Goal: Complete application form: Complete application form

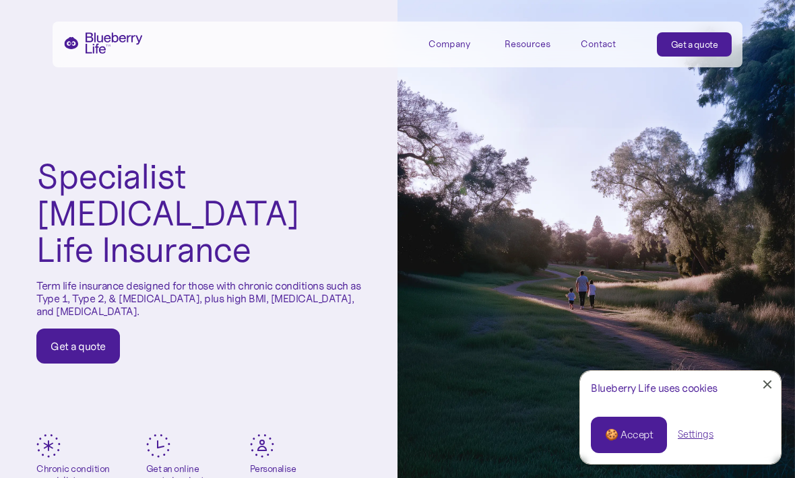
click at [640, 433] on div "🍪 Accept" at bounding box center [629, 435] width 48 height 15
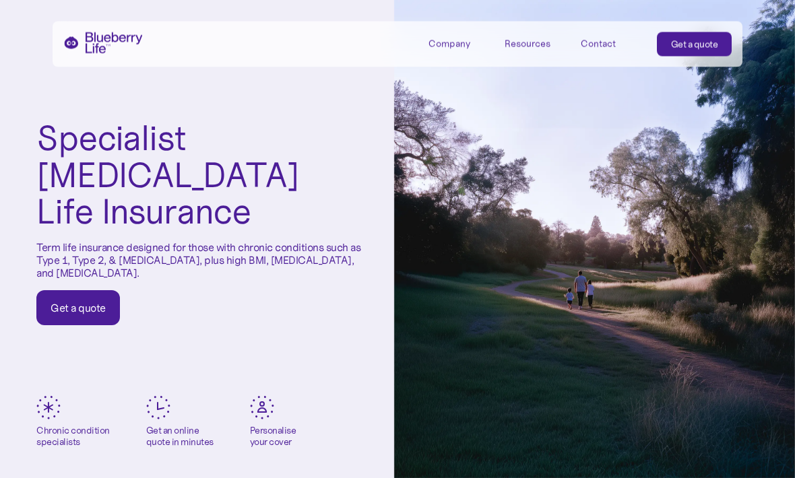
scroll to position [40, 0]
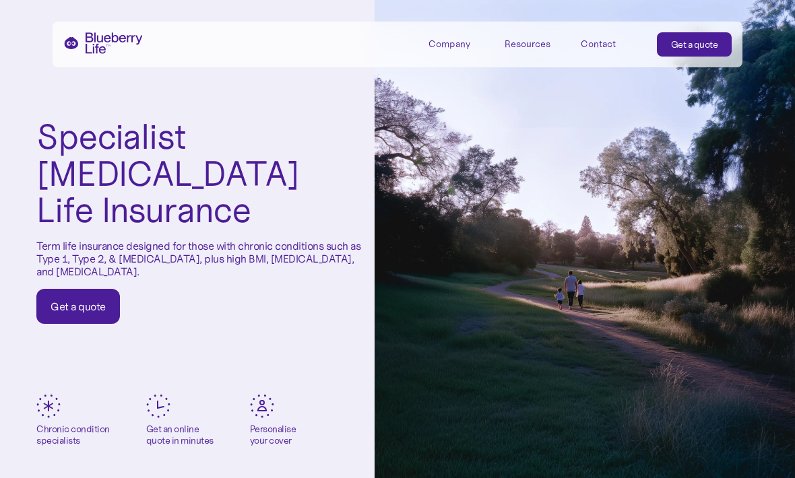
click at [72, 300] on div "Get a quote" at bounding box center [78, 306] width 55 height 13
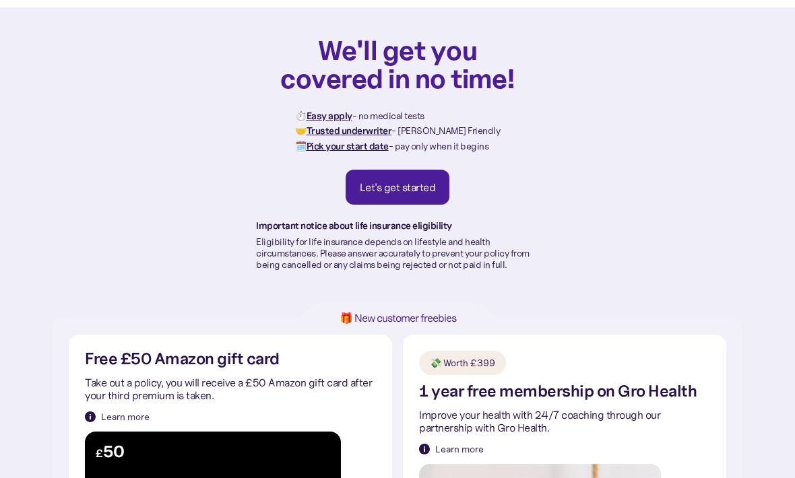
scroll to position [44, 0]
click at [435, 184] on div "Let's get started" at bounding box center [398, 187] width 76 height 13
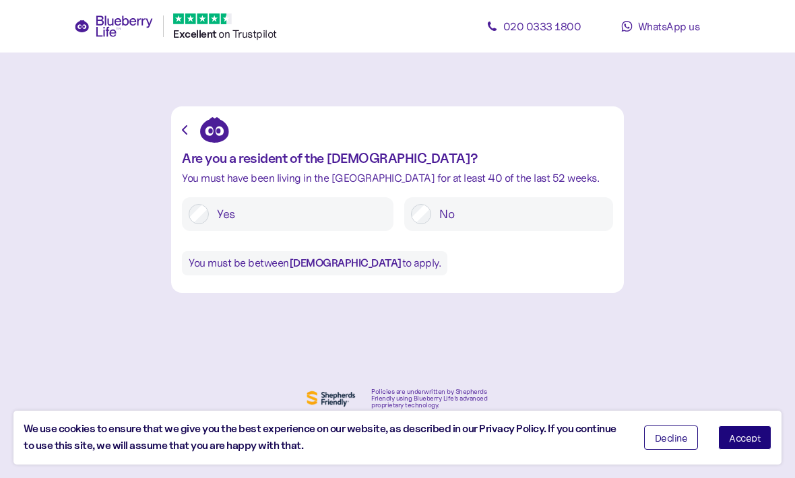
click at [749, 436] on span "Accept" at bounding box center [745, 437] width 32 height 9
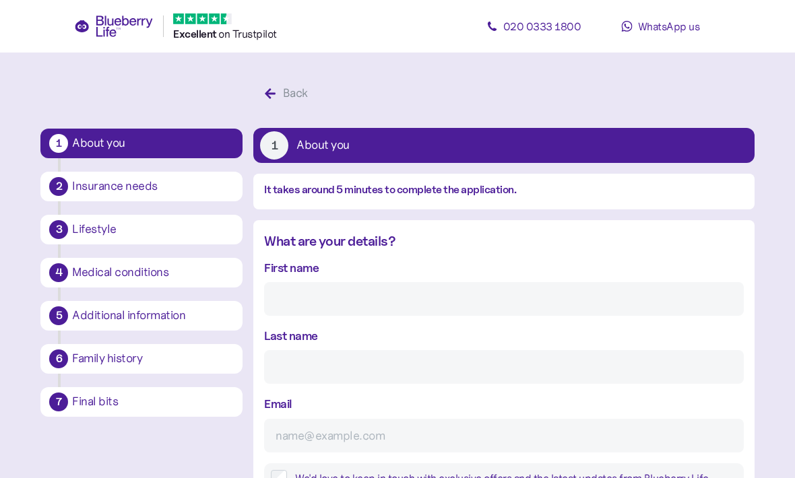
scroll to position [25, 0]
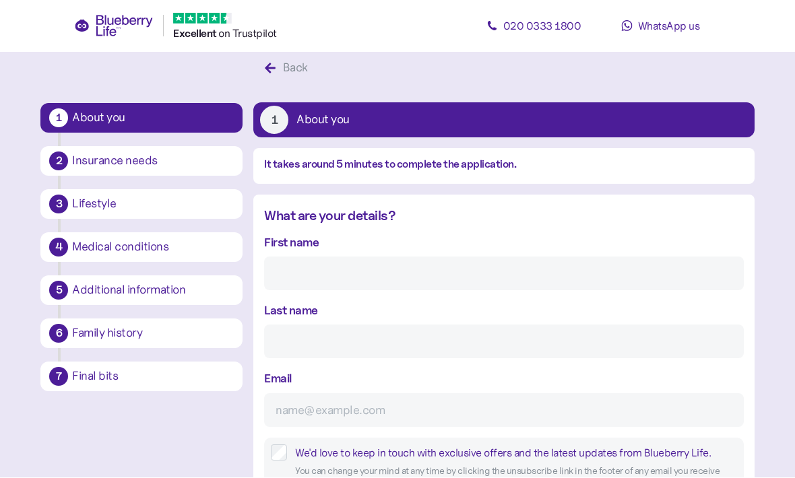
click at [542, 282] on input "First name" at bounding box center [503, 274] width 479 height 34
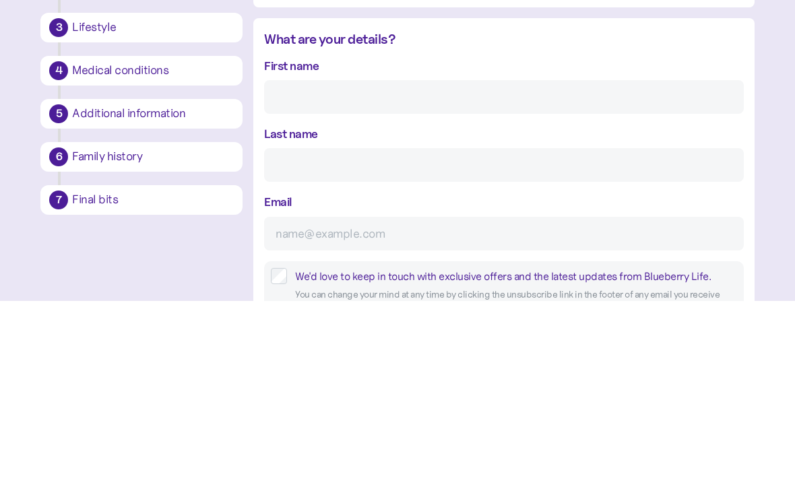
type input "Pradip"
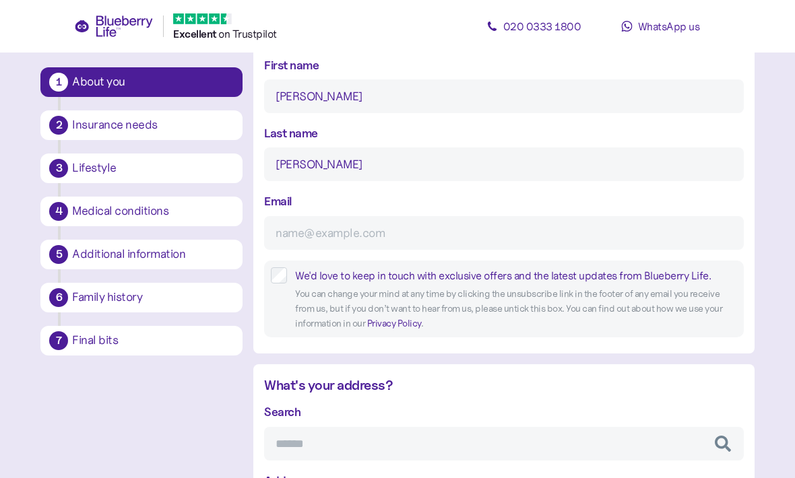
type input "Patel"
click at [499, 241] on input "Email" at bounding box center [503, 233] width 479 height 34
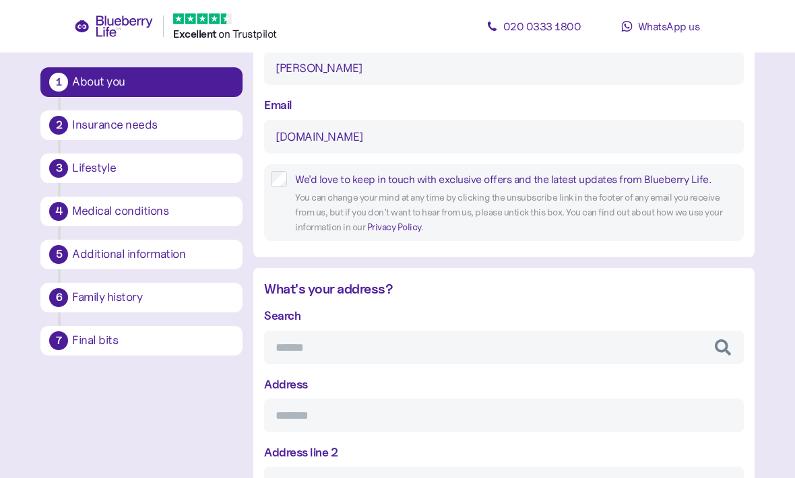
scroll to position [321, 0]
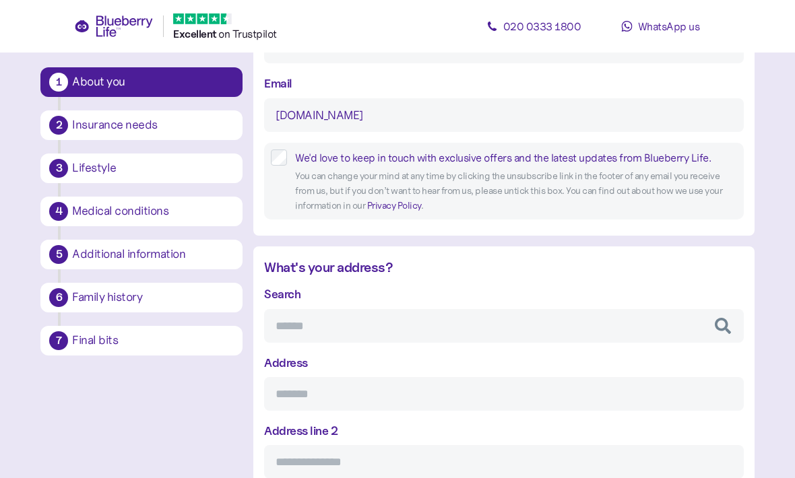
type input "pradipwc3gmail.com"
click at [528, 336] on input "Search" at bounding box center [503, 326] width 479 height 34
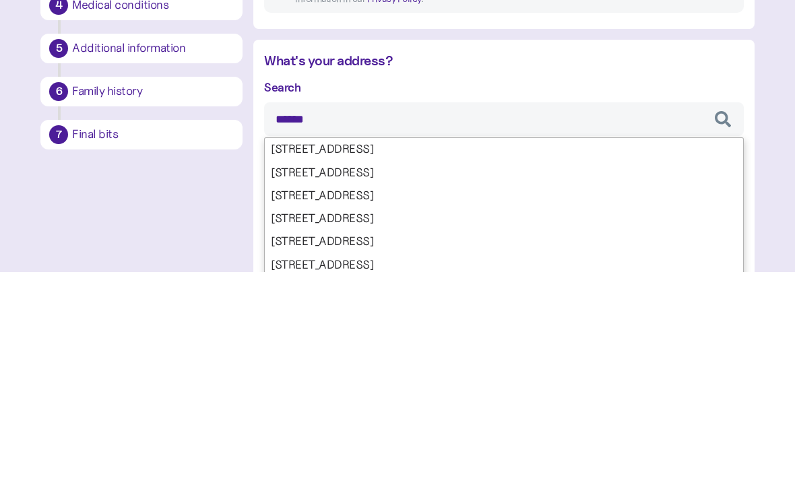
type input "*******"
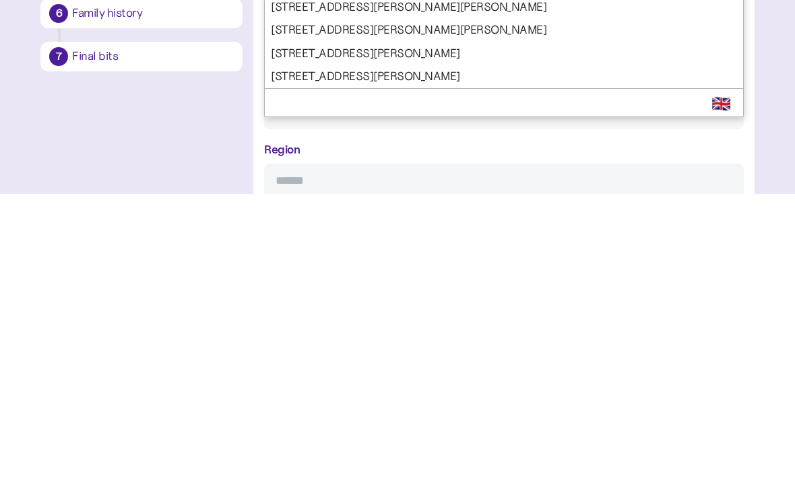
scroll to position [462, 0]
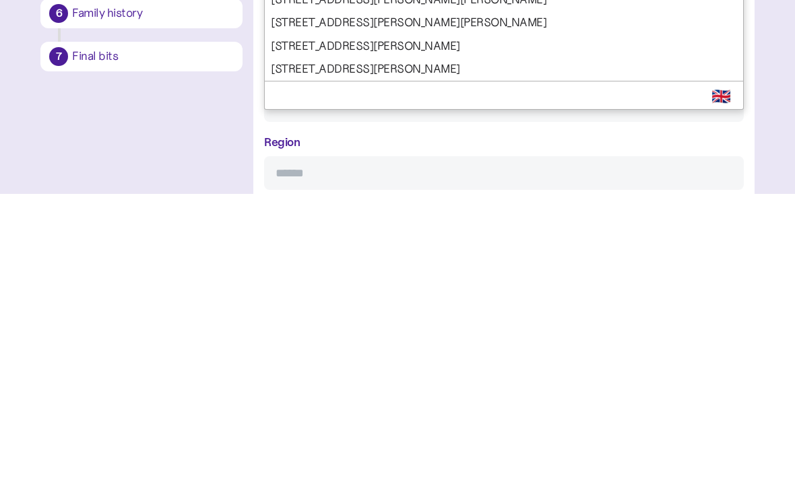
click at [375, 144] on div "Search ******* 5 Turner Close, Ossett, WF5 1 Turner Close, Ossett, WF5 2 Turner…" at bounding box center [503, 343] width 479 height 399
type input "**********"
type input "******"
type input "**********"
type input "*******"
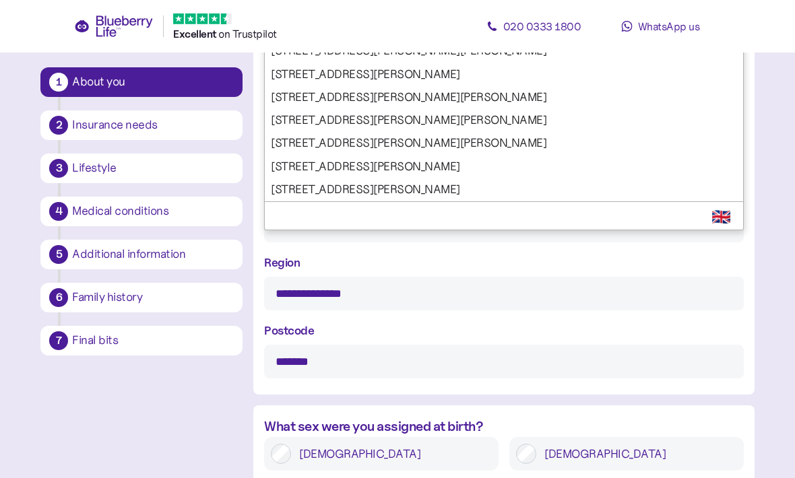
scroll to position [621, 0]
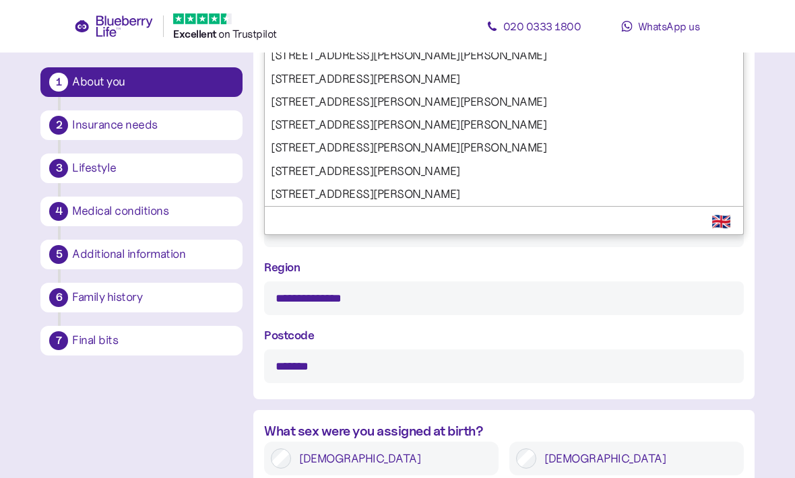
click at [401, 197] on div "**********" at bounding box center [503, 184] width 479 height 399
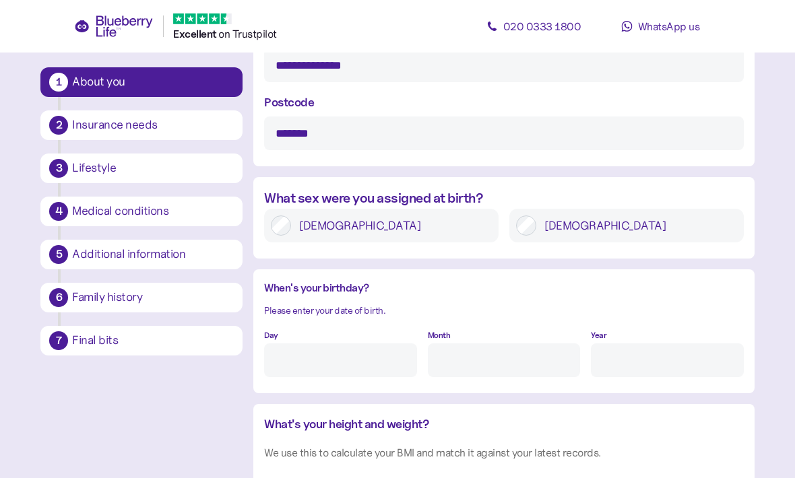
scroll to position [870, 0]
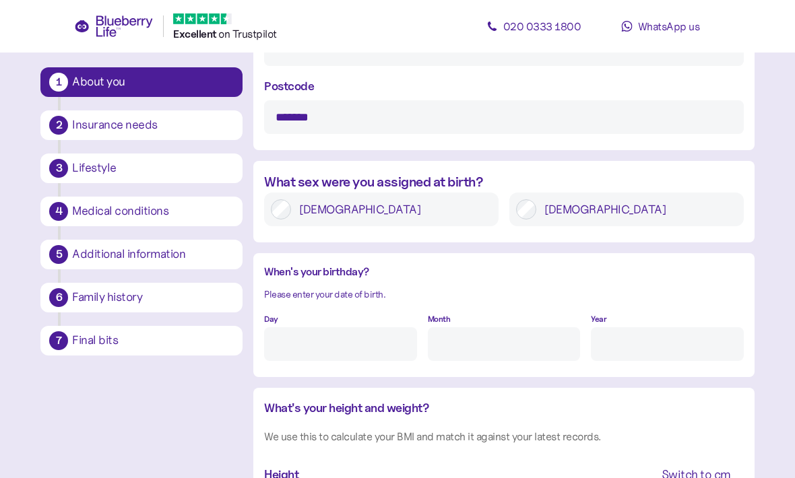
type input "*******"
click at [382, 348] on input "Day" at bounding box center [340, 344] width 152 height 34
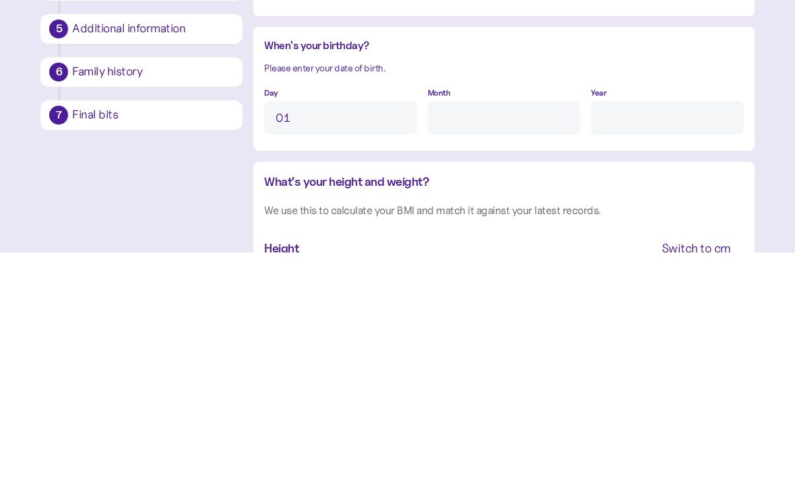
click at [510, 327] on input "Month" at bounding box center [504, 344] width 152 height 34
type input "1"
click at [639, 327] on input "Year" at bounding box center [667, 344] width 152 height 34
type input "1"
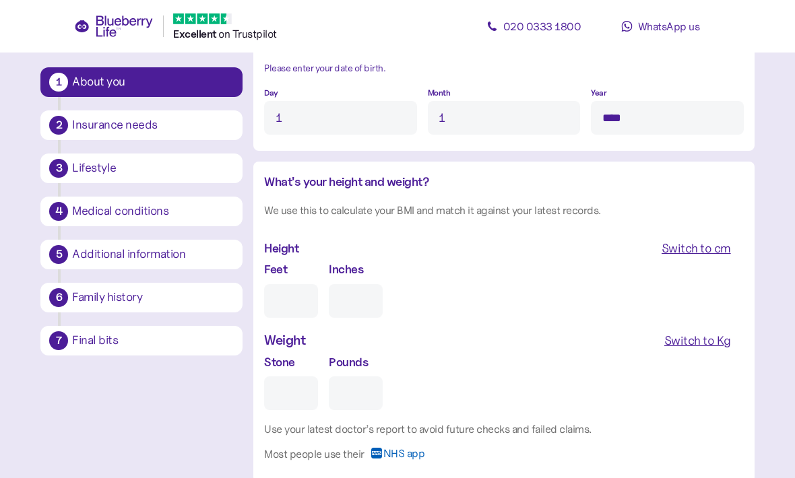
type input "****"
click at [317, 313] on input "Feet" at bounding box center [291, 301] width 54 height 34
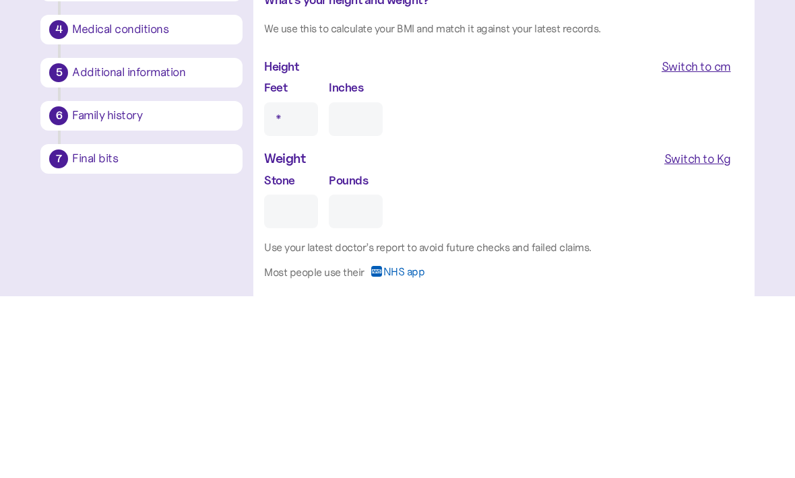
type input "*"
click at [365, 285] on input "Inches" at bounding box center [356, 302] width 54 height 34
type input "5"
click at [296, 285] on input "Feet" at bounding box center [291, 302] width 54 height 34
type input "5"
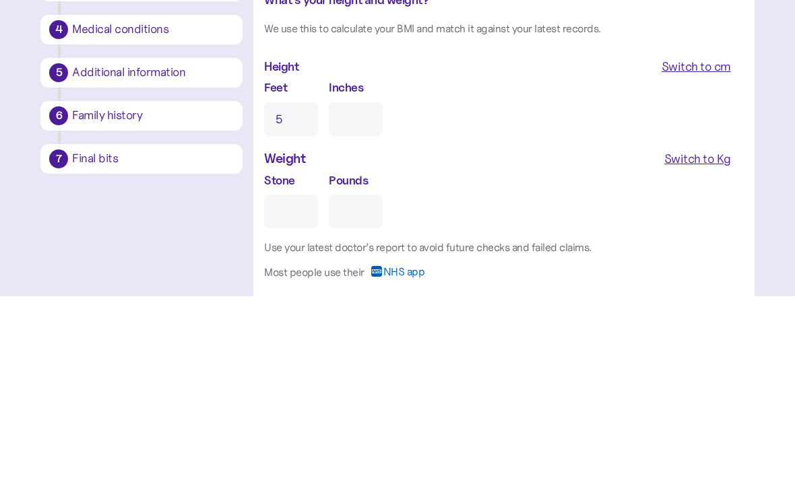
type input "0"
type input "5"
click at [369, 285] on input "0" at bounding box center [356, 302] width 54 height 34
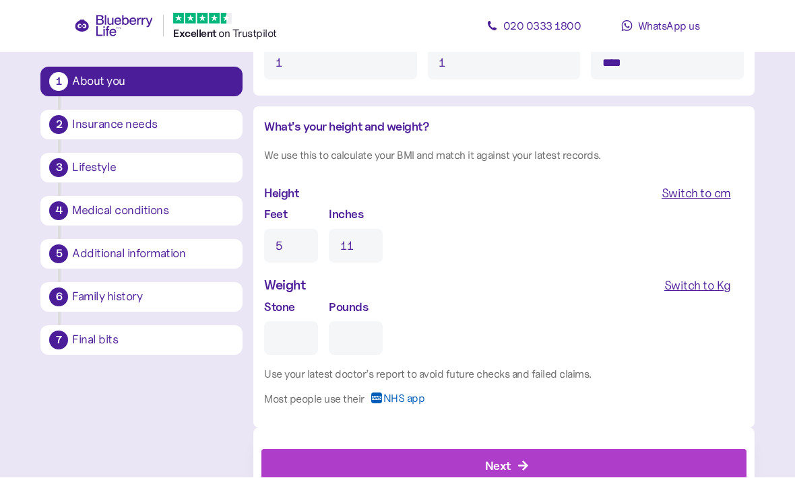
type input "11"
click at [706, 292] on div "Switch to Kg" at bounding box center [697, 286] width 67 height 19
click at [362, 343] on input "Kg" at bounding box center [321, 339] width 115 height 34
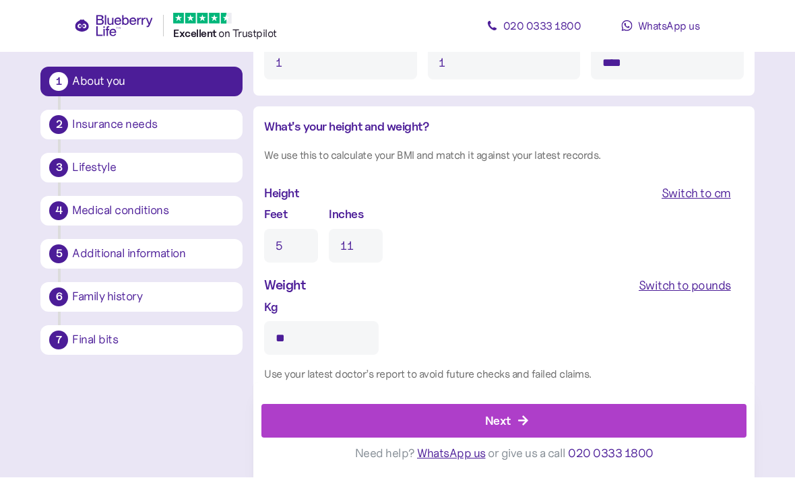
type input "**"
click at [521, 428] on icon "button" at bounding box center [523, 422] width 12 height 12
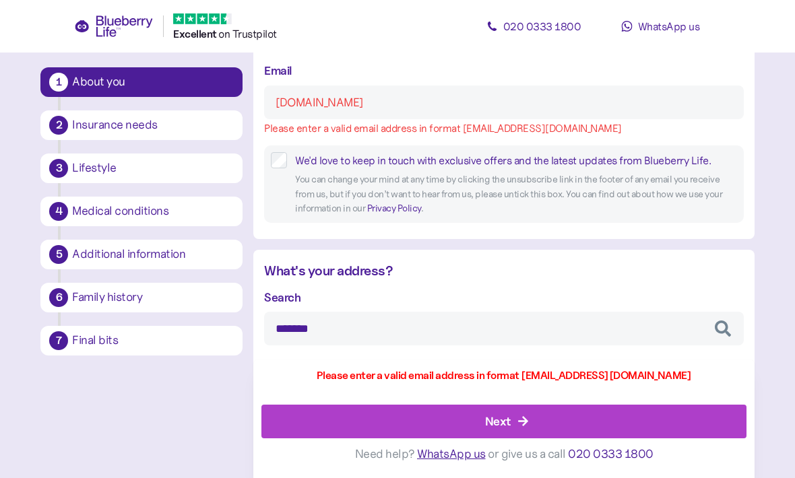
scroll to position [313, 0]
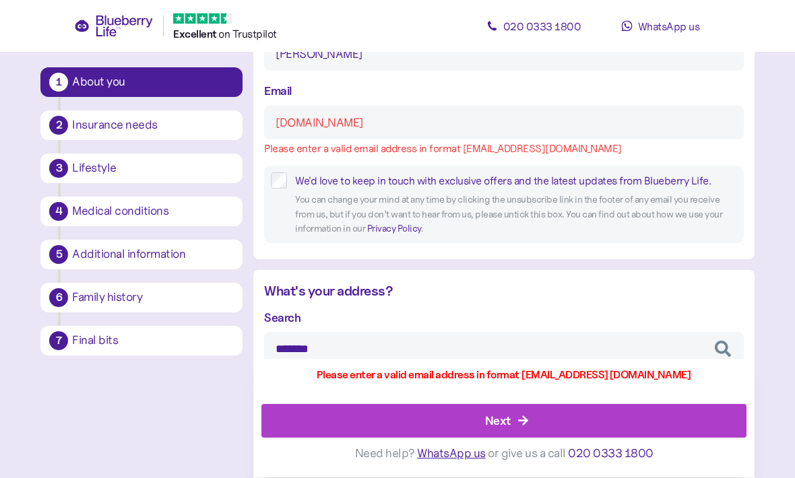
click at [327, 124] on input "pradipwc3gmail.com" at bounding box center [503, 123] width 479 height 34
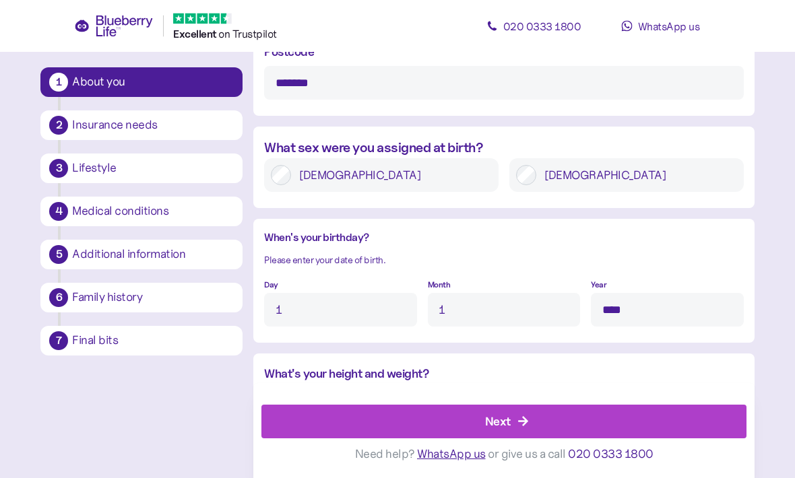
scroll to position [905, 0]
type input "pradipwc3@gmail.com"
click at [511, 438] on div "Next" at bounding box center [507, 422] width 454 height 32
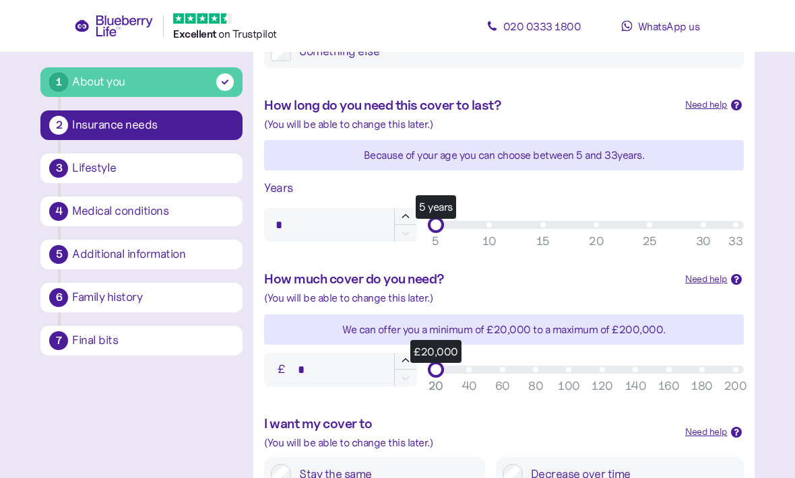
scroll to position [359, 0]
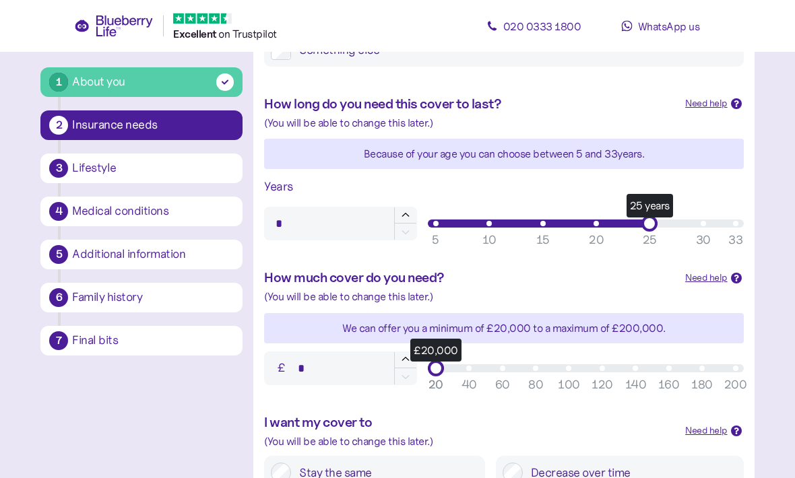
type input "**"
type input "*******"
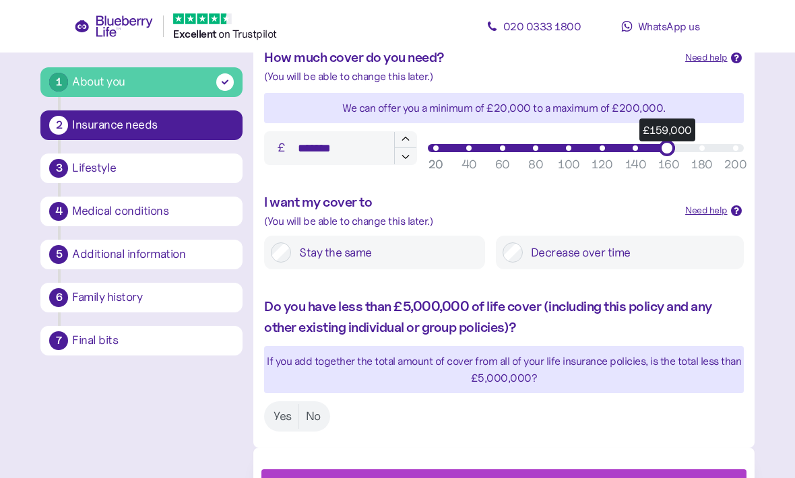
scroll to position [595, 0]
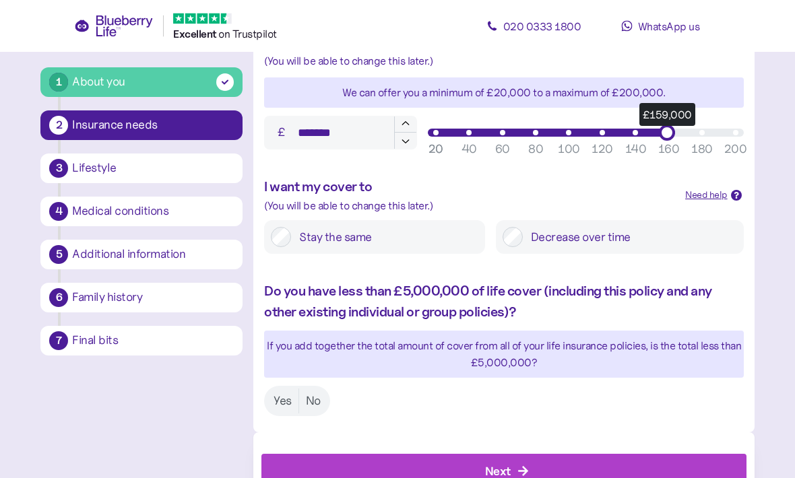
click at [286, 393] on label "Yes" at bounding box center [283, 401] width 32 height 25
click at [526, 466] on icon "button" at bounding box center [523, 472] width 12 height 12
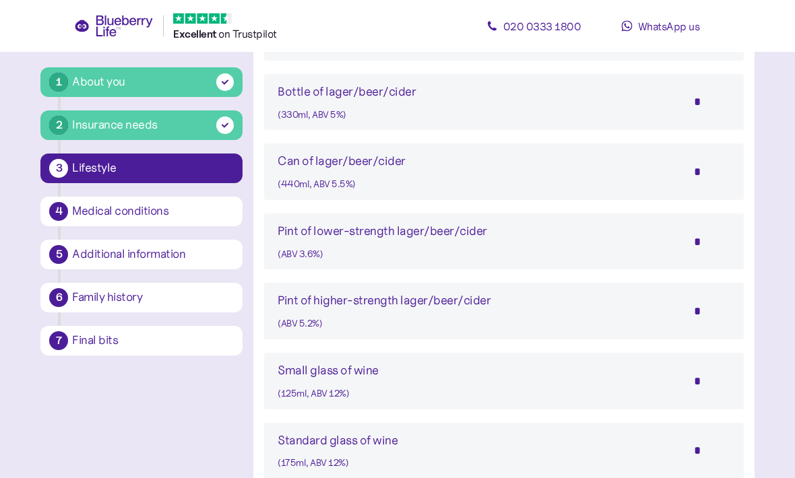
scroll to position [888, 0]
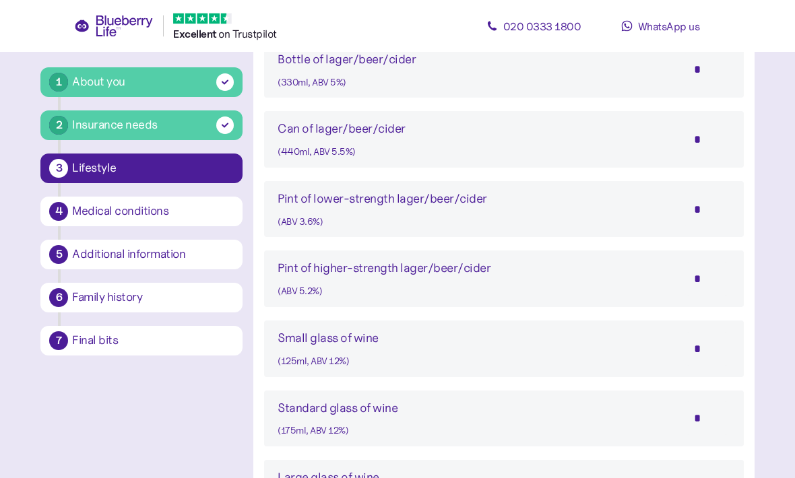
click at [696, 279] on input "*" at bounding box center [706, 280] width 47 height 34
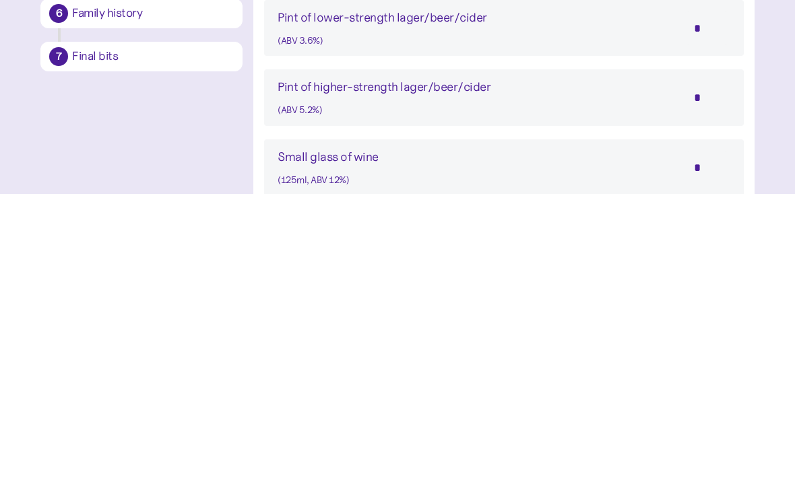
scroll to position [1071, 0]
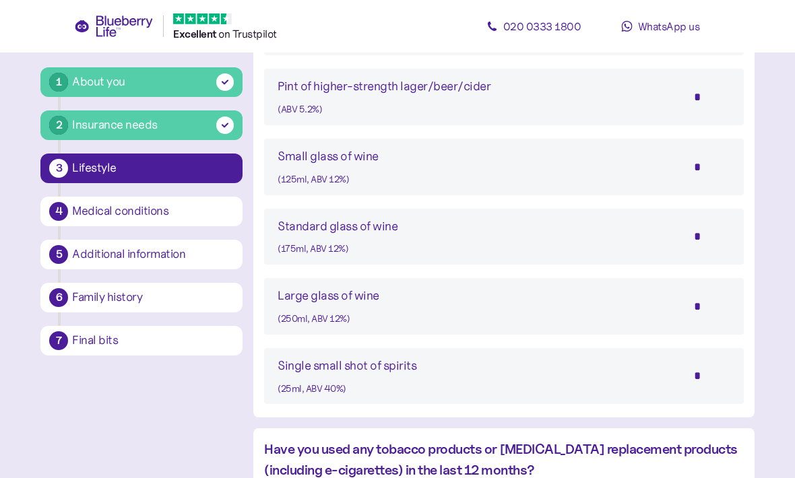
type input "*"
click at [701, 233] on input "*" at bounding box center [706, 237] width 47 height 34
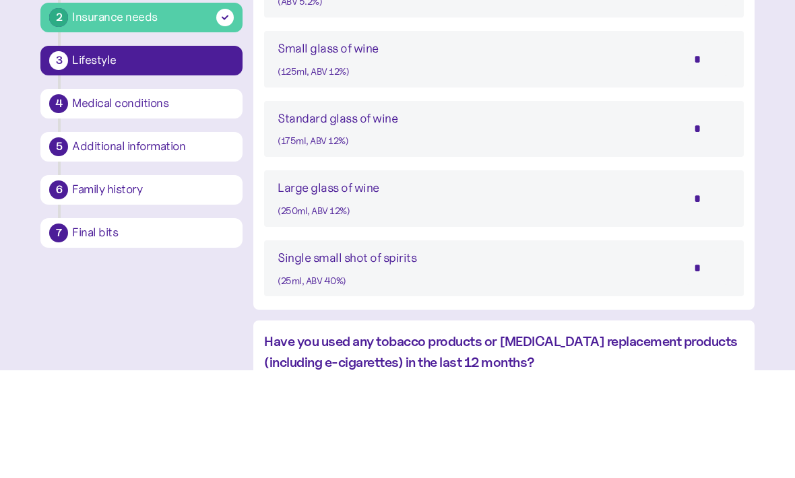
scroll to position [1168, 0]
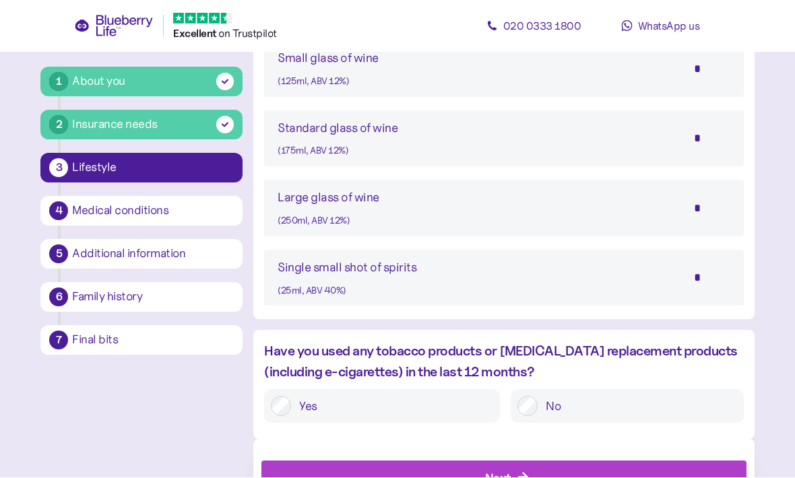
type input "*"
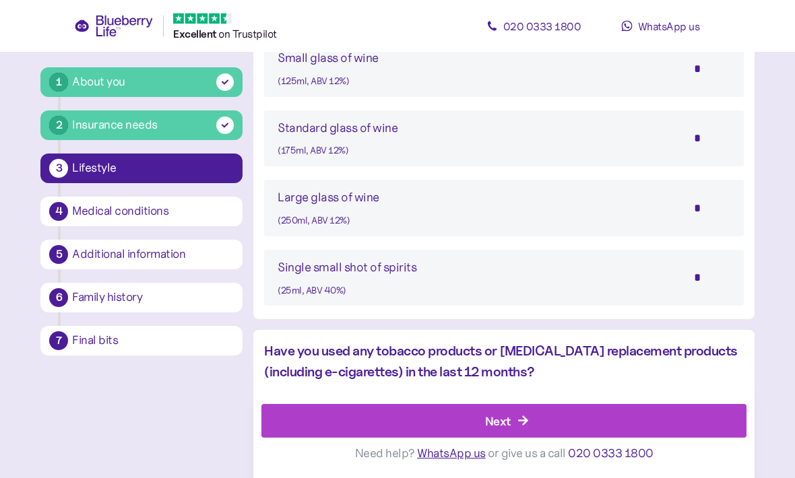
click at [532, 438] on div "Next" at bounding box center [507, 422] width 454 height 32
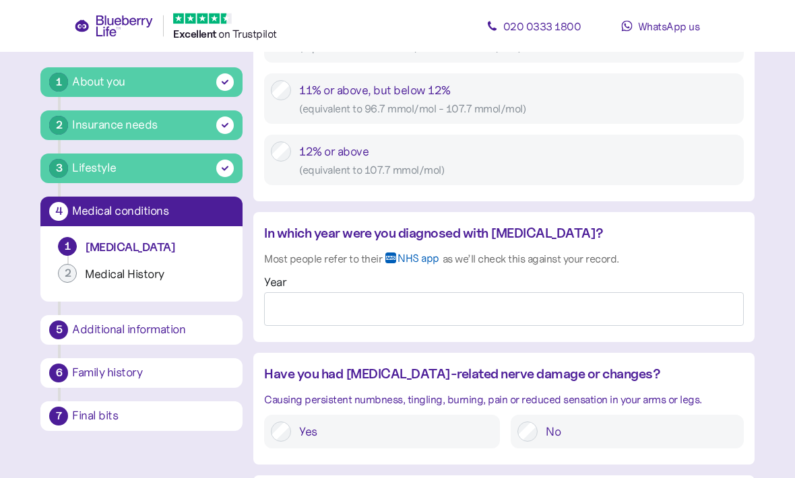
scroll to position [982, 0]
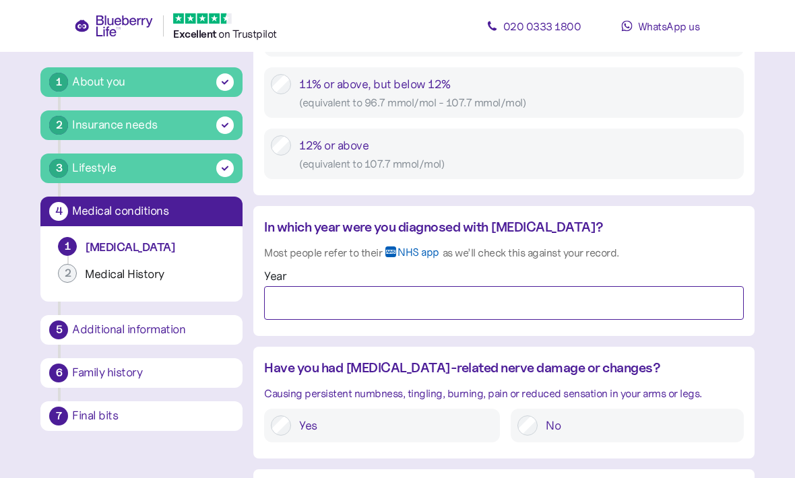
click at [296, 289] on input "Year" at bounding box center [503, 304] width 479 height 34
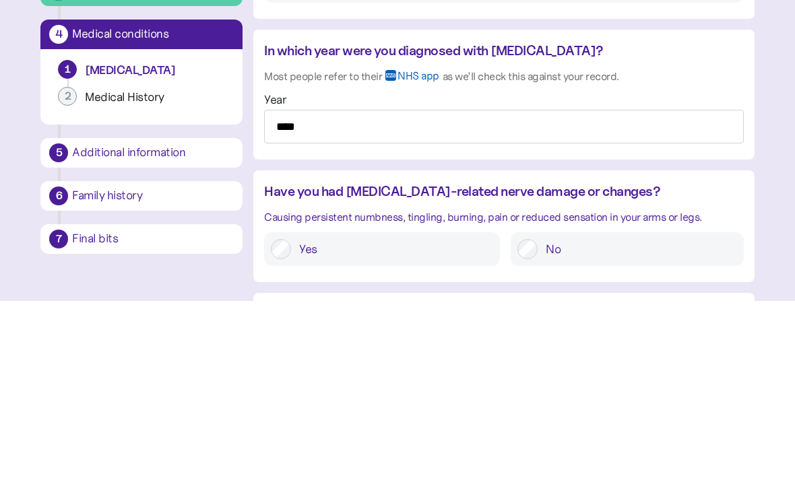
scroll to position [1160, 0]
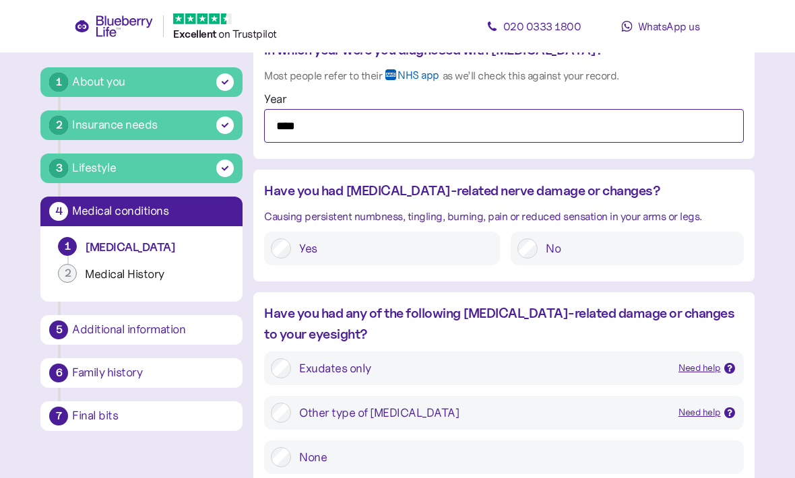
type input "****"
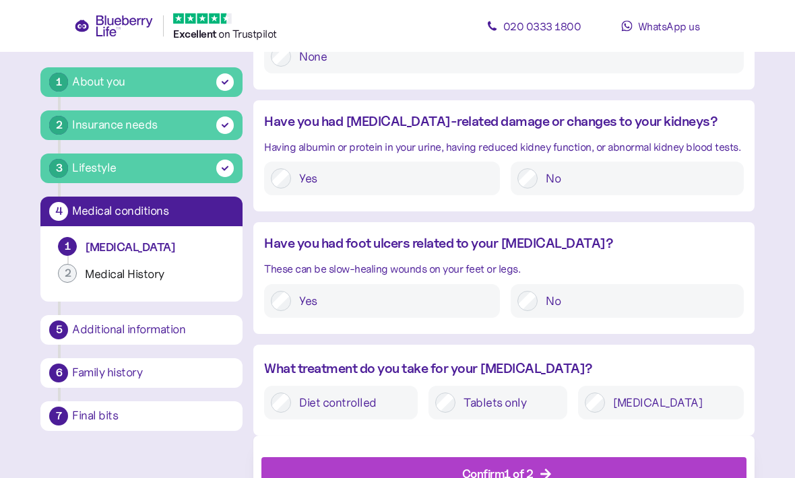
scroll to position [1560, 0]
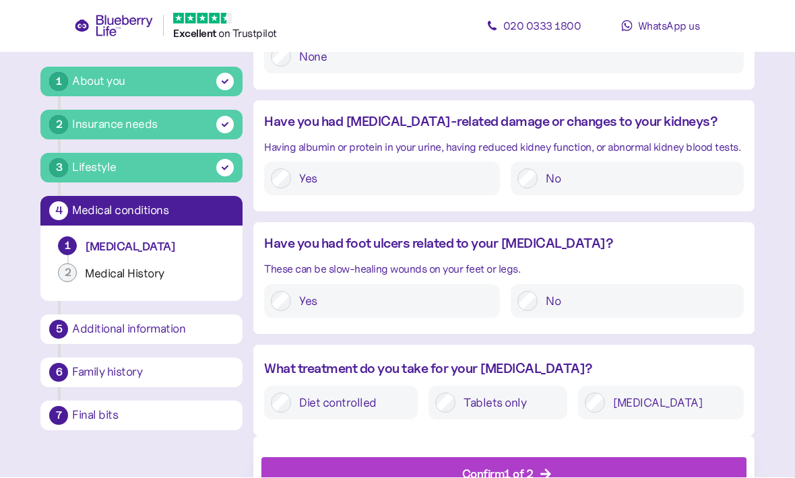
click at [478, 396] on label "Tablets only" at bounding box center [507, 403] width 105 height 20
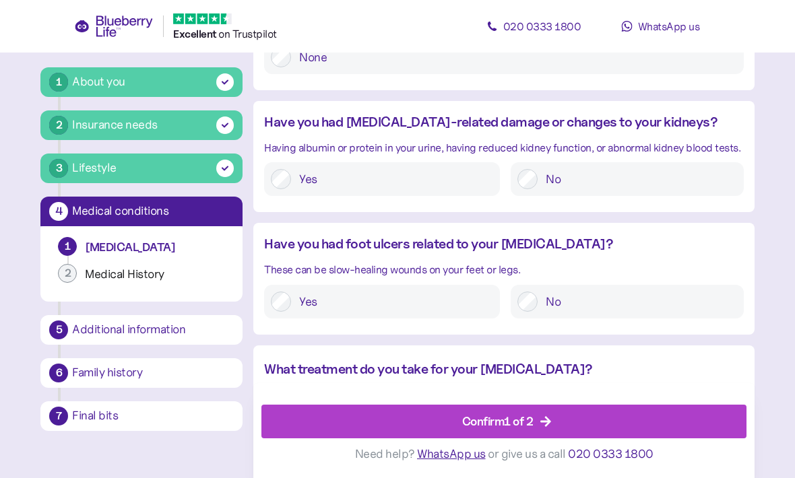
click at [474, 396] on label "Tablets only" at bounding box center [507, 403] width 105 height 20
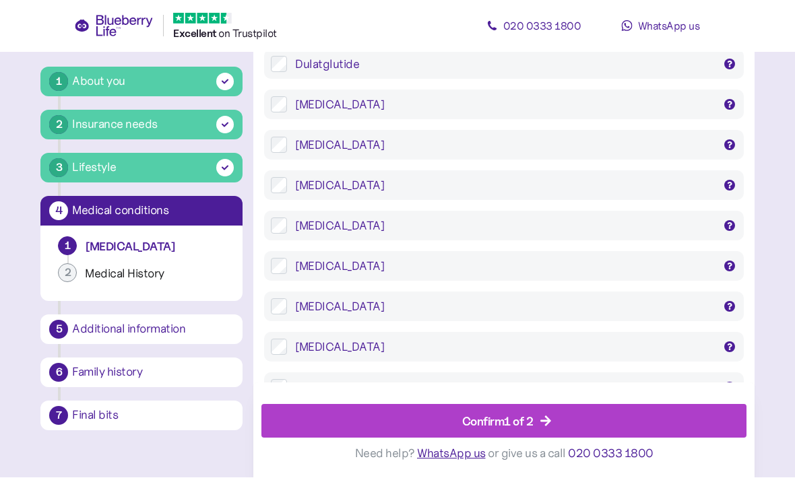
scroll to position [2236, 0]
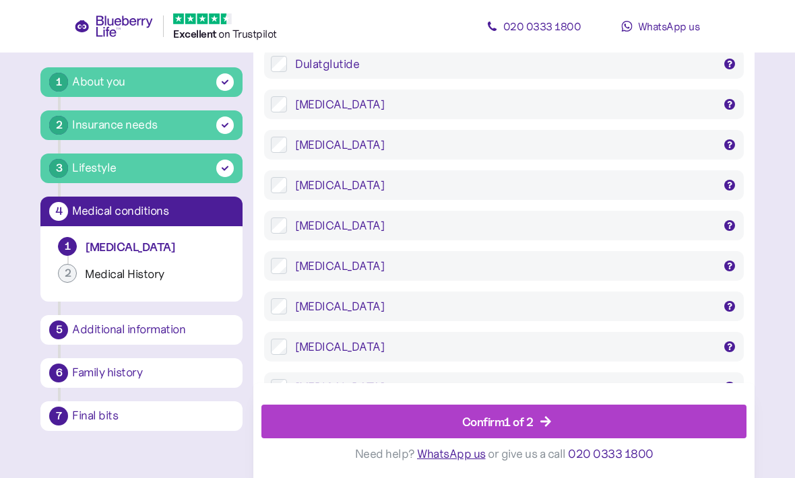
click at [533, 431] on div "Confirm 1 of 2" at bounding box center [497, 421] width 71 height 18
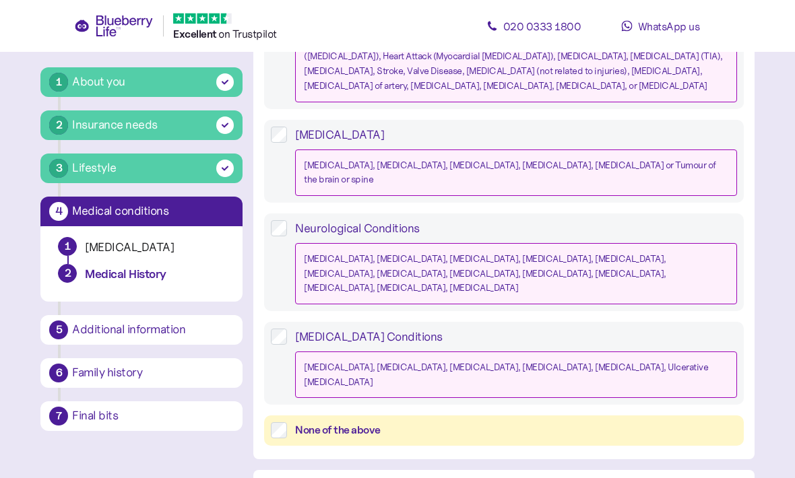
scroll to position [490, 0]
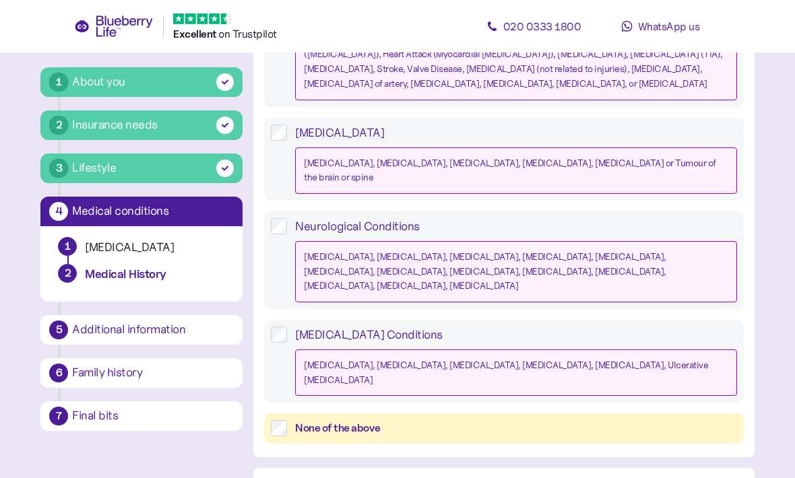
click at [288, 420] on label "None of the above" at bounding box center [511, 428] width 449 height 17
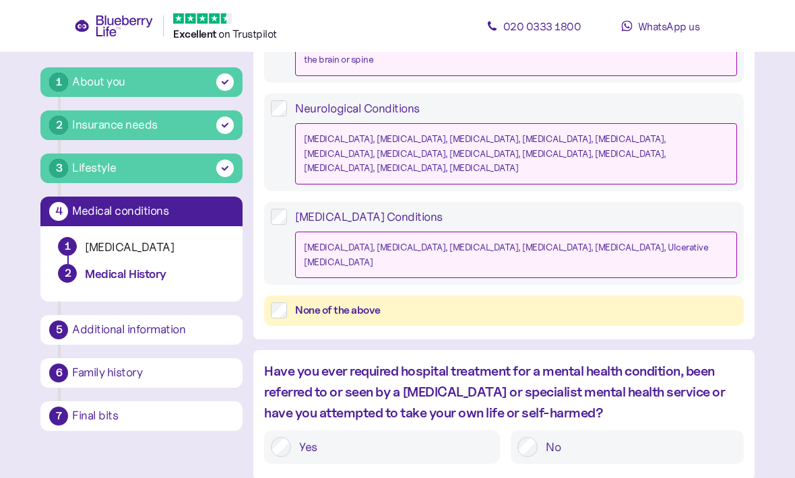
scroll to position [627, 0]
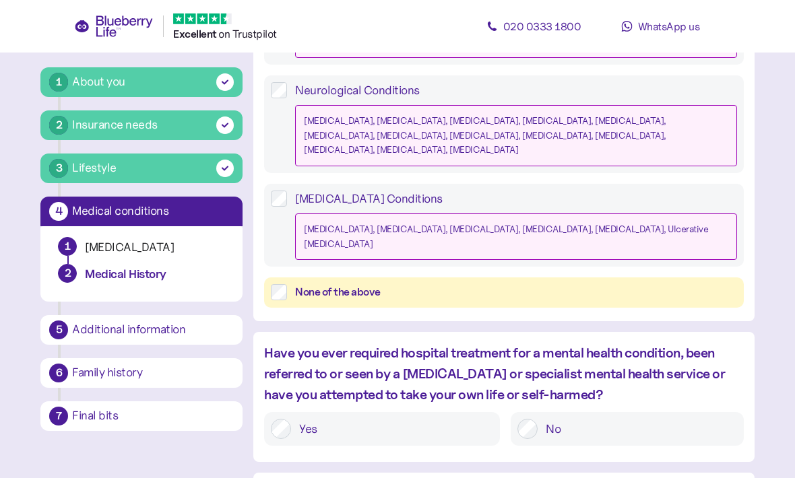
click at [290, 191] on label "Gastrointestinal Conditions Coeliac Disease, Crohn's Disease, Diverticulitis, G…" at bounding box center [511, 225] width 449 height 69
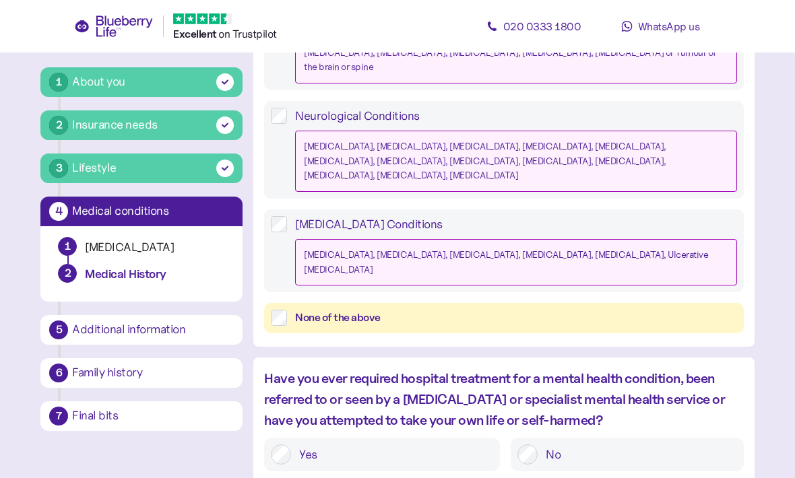
scroll to position [600, 0]
click at [290, 311] on label "None of the above" at bounding box center [511, 319] width 449 height 17
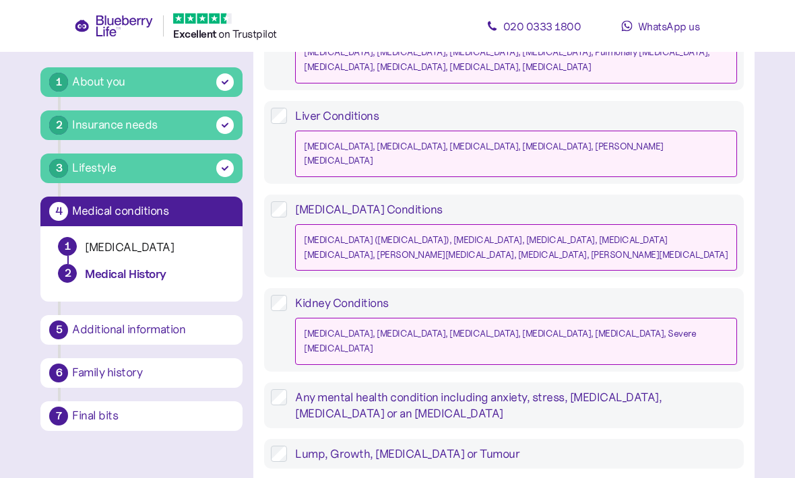
scroll to position [1295, 0]
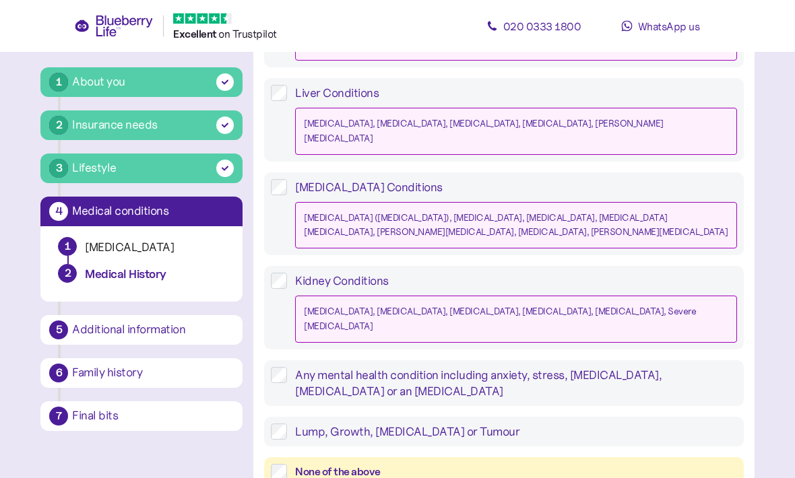
scroll to position [1294, 0]
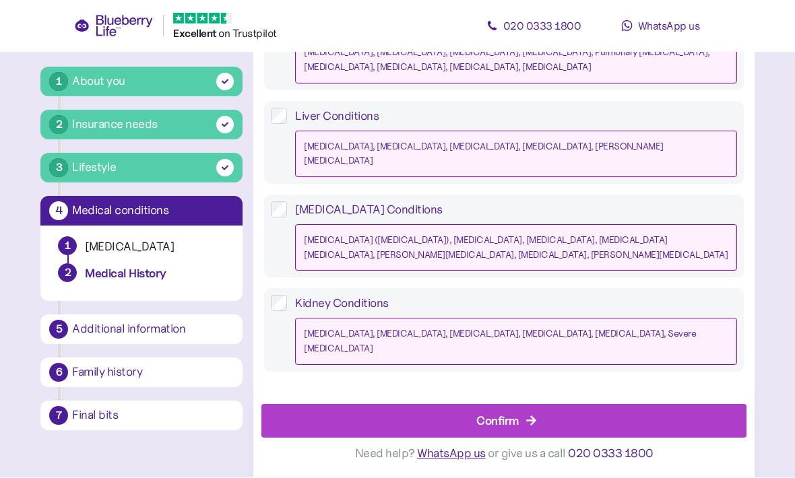
click at [517, 431] on div "Confirm" at bounding box center [497, 421] width 42 height 18
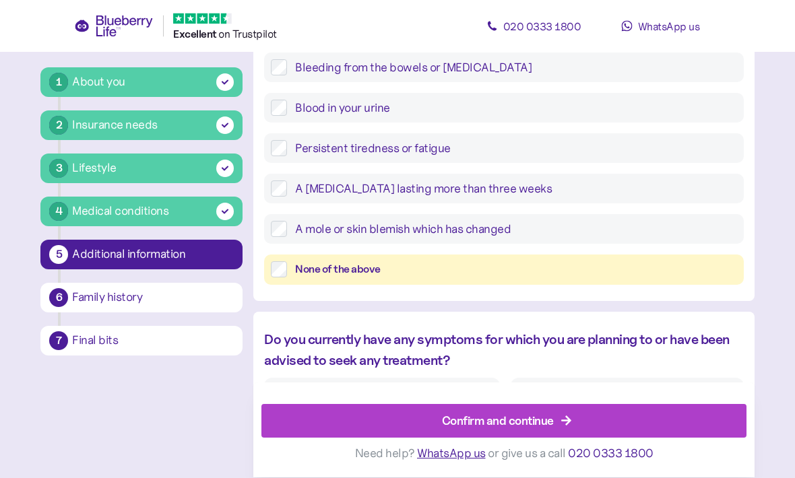
scroll to position [585, 0]
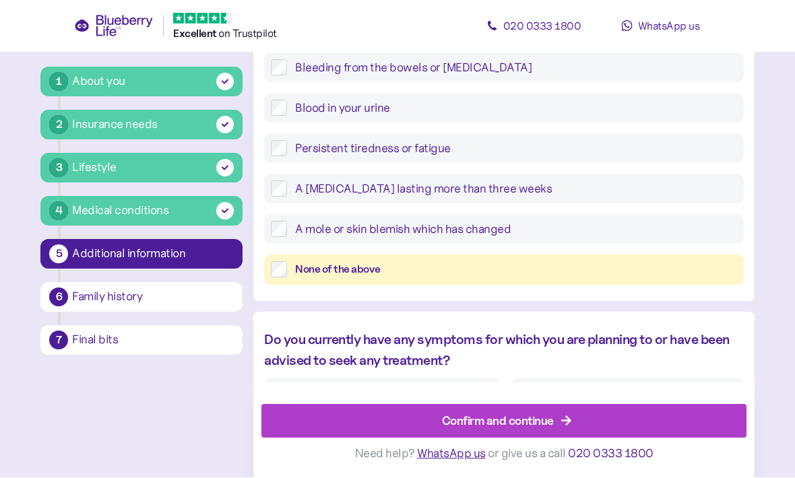
click at [511, 431] on div "Confirm and continue" at bounding box center [498, 421] width 112 height 18
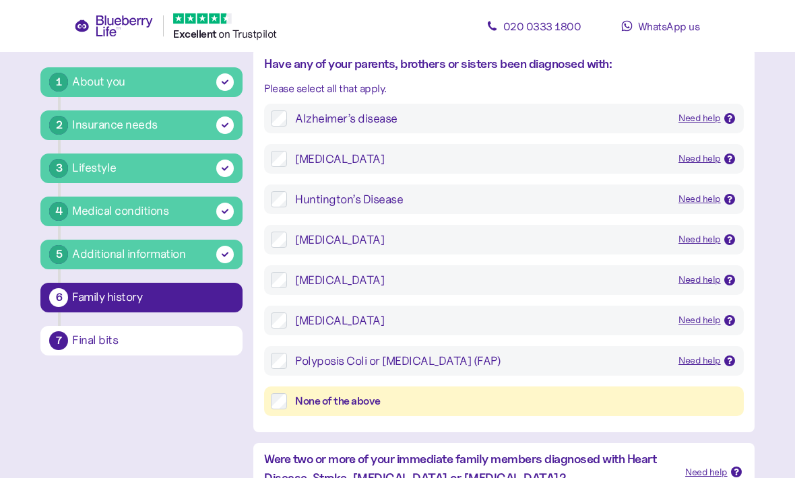
scroll to position [127, 0]
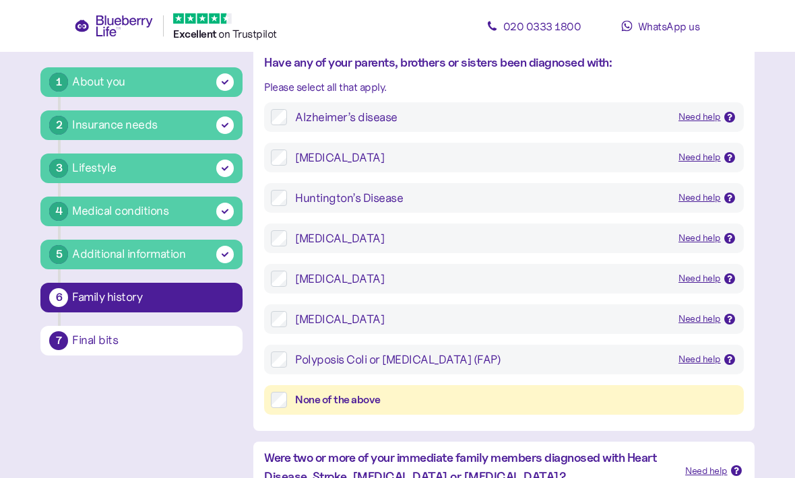
click at [288, 398] on label "None of the above" at bounding box center [511, 401] width 449 height 17
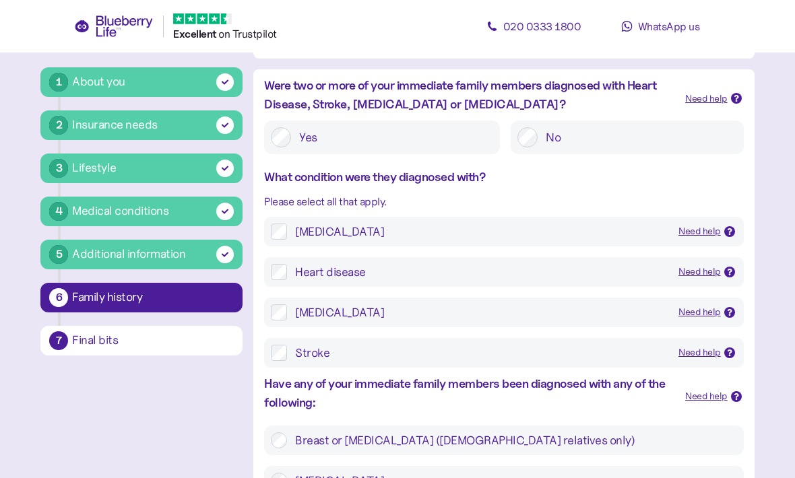
scroll to position [501, 0]
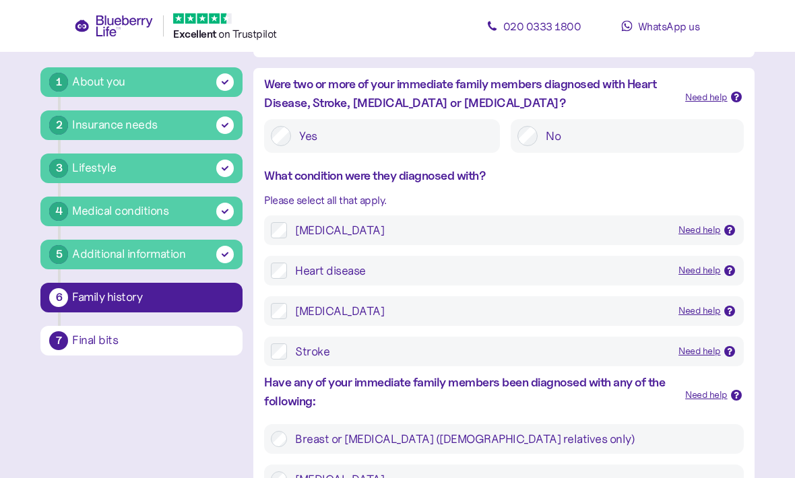
click at [274, 257] on div "Heart disease Need help Heart disease is a general term for several types of he…" at bounding box center [503, 272] width 479 height 30
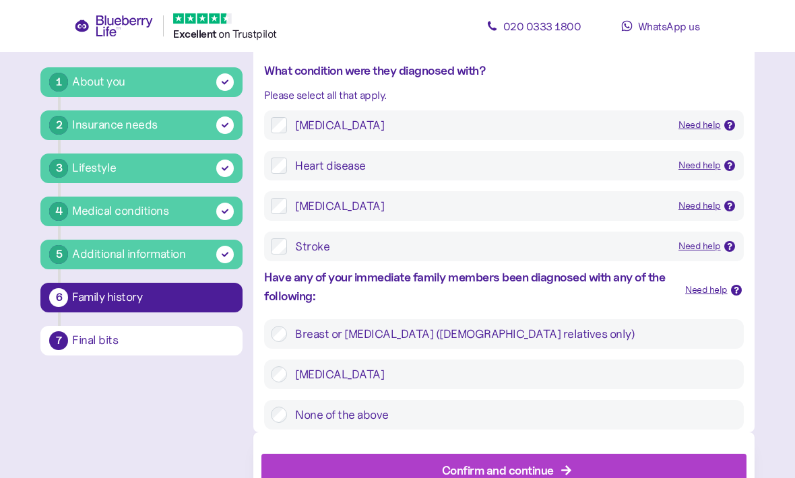
scroll to position [606, 0]
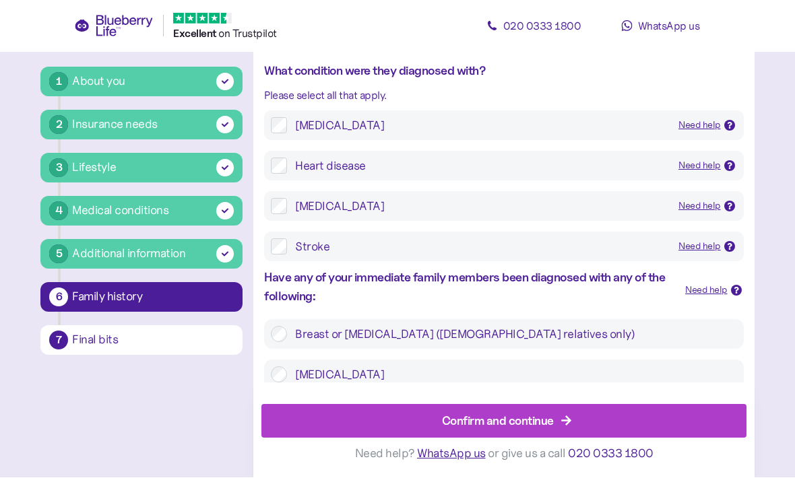
click at [510, 431] on div "Confirm and continue" at bounding box center [498, 421] width 112 height 18
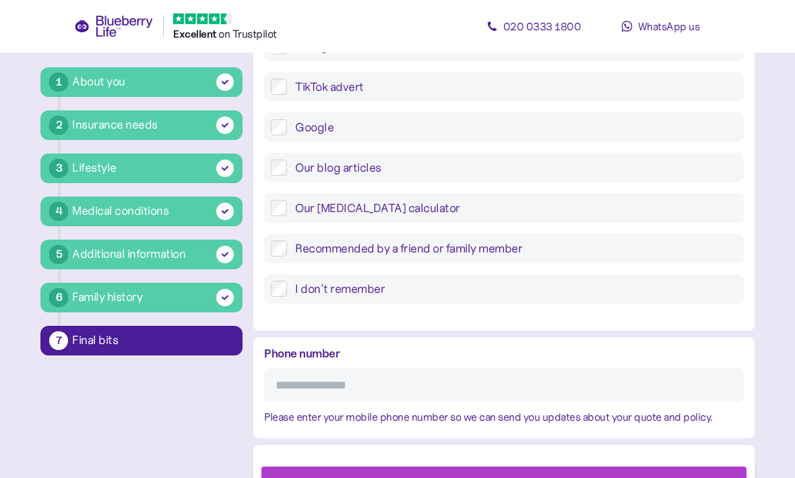
scroll to position [555, 0]
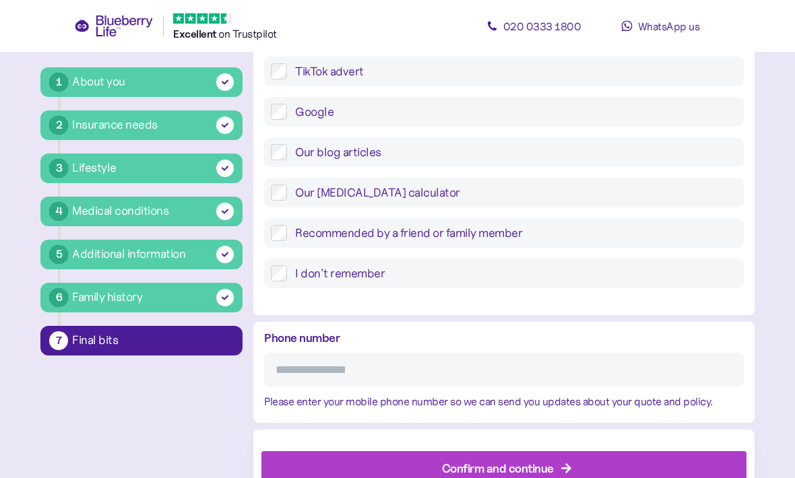
click at [521, 363] on input "Phone number" at bounding box center [503, 371] width 479 height 34
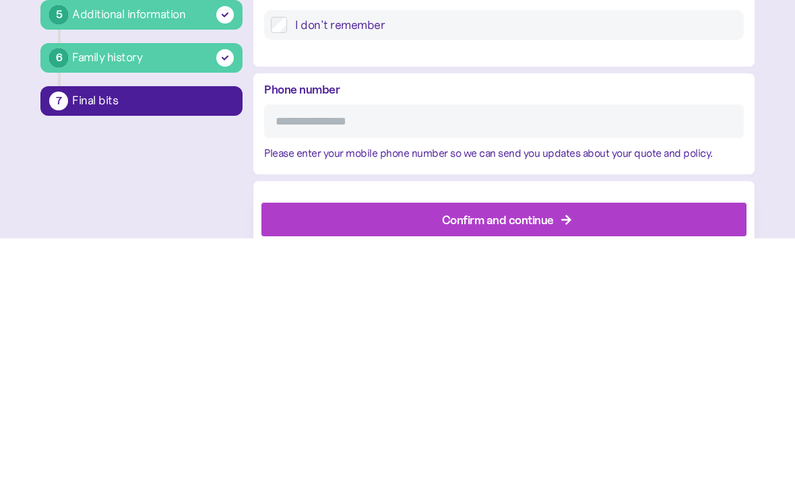
click at [530, 451] on div "Confirm and continue" at bounding box center [498, 460] width 112 height 18
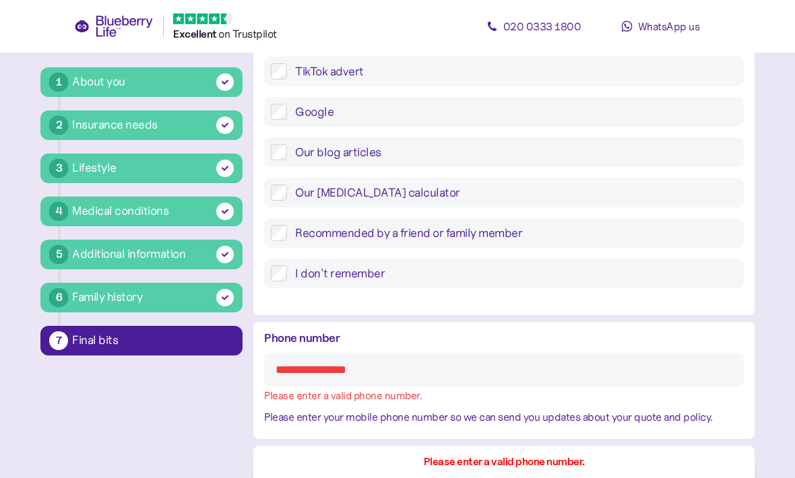
click at [515, 367] on input "Phone number" at bounding box center [503, 370] width 479 height 34
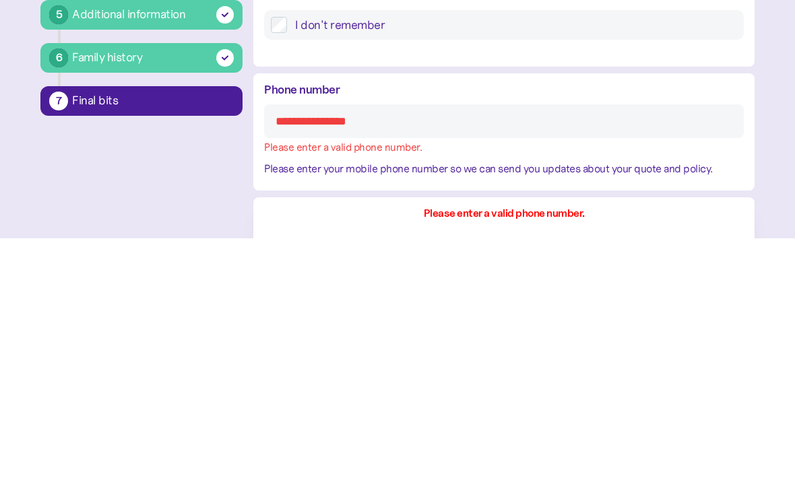
click at [526, 345] on input "Phone number" at bounding box center [503, 362] width 479 height 34
click at [543, 345] on input "Phone number" at bounding box center [503, 362] width 479 height 34
click at [628, 345] on input "Phone number" at bounding box center [503, 362] width 479 height 34
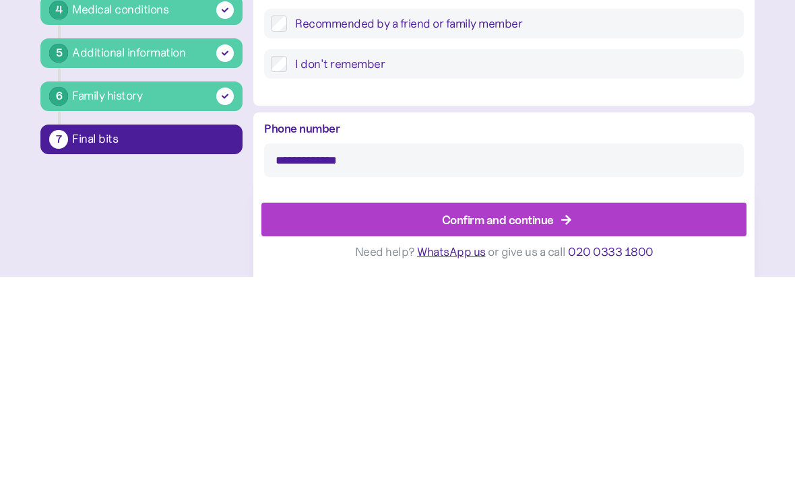
scroll to position [555, 0]
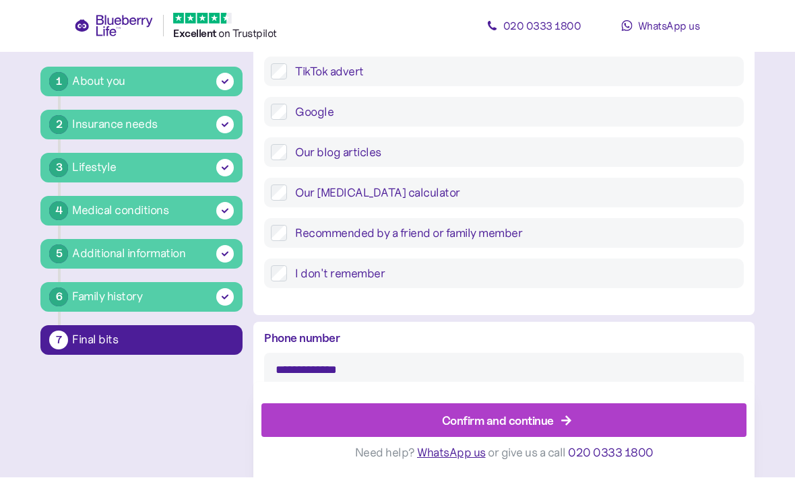
type input "**********"
click at [517, 431] on div "Confirm and continue" at bounding box center [498, 421] width 112 height 18
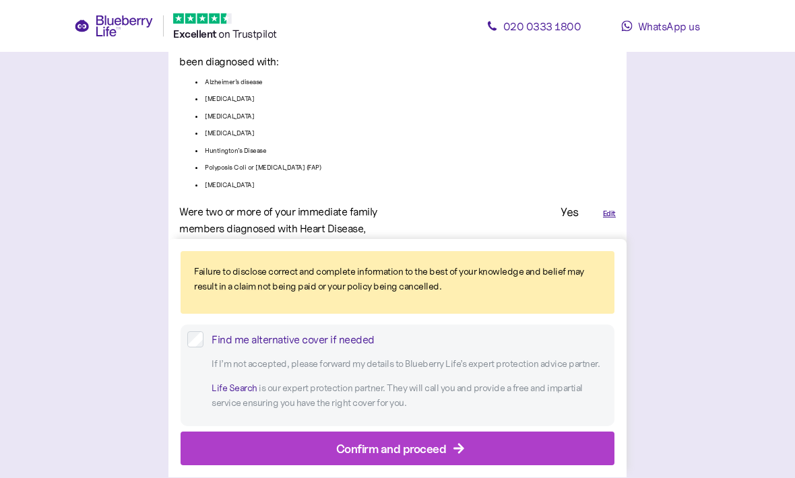
scroll to position [3121, 0]
click at [350, 458] on div "Confirm and proceed" at bounding box center [391, 449] width 110 height 18
